Goal: Register for event/course

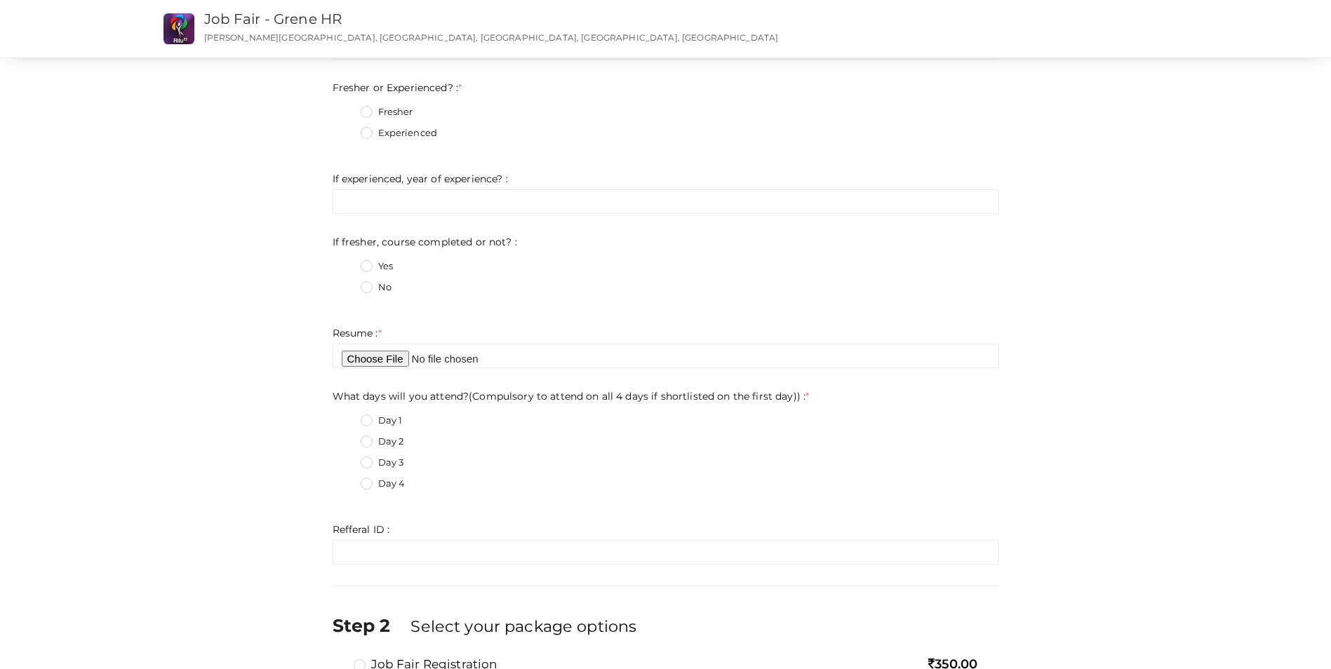
scroll to position [351, 0]
click at [370, 418] on label "Day 1" at bounding box center [382, 418] width 42 height 14
click at [346, 414] on day\)\)\+0 "Day 1" at bounding box center [346, 414] width 0 height 0
click at [368, 437] on label "Day 2" at bounding box center [382, 439] width 43 height 14
click at [346, 435] on day\)\)\+1 "Day 2" at bounding box center [346, 435] width 0 height 0
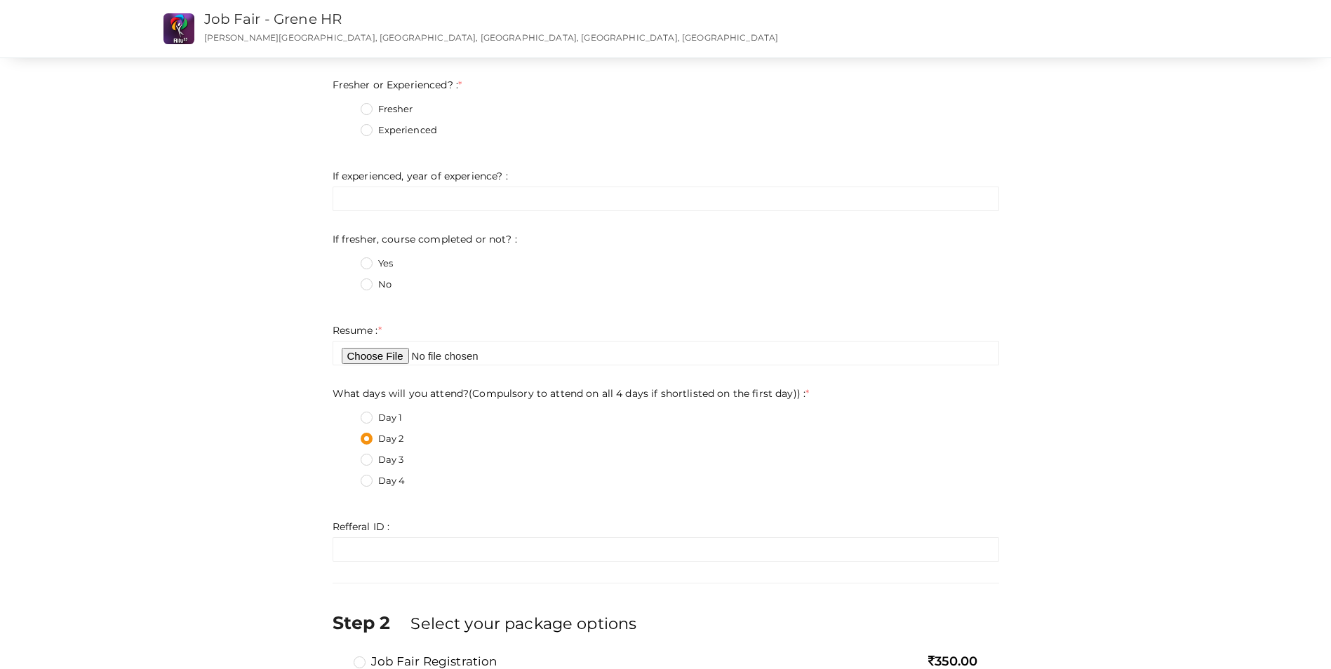
click at [368, 417] on label "Day 1" at bounding box center [382, 418] width 42 height 14
click at [346, 414] on day\)\)\+0 "Day 1" at bounding box center [346, 414] width 0 height 0
click at [368, 417] on label "Day 1" at bounding box center [382, 418] width 42 height 14
click at [346, 414] on day\)\)\+0 "Day 1" at bounding box center [346, 414] width 0 height 0
click at [491, 426] on div "Day 1" at bounding box center [680, 420] width 638 height 18
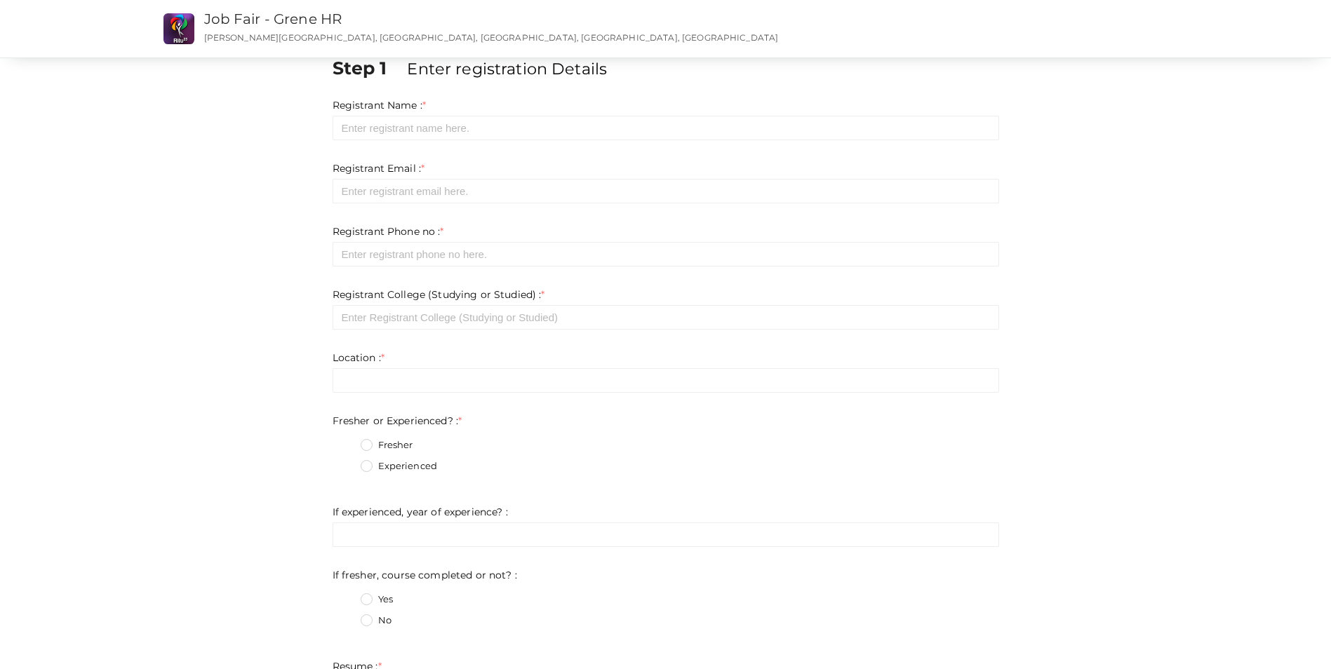
scroll to position [0, 0]
